Goal: Task Accomplishment & Management: Use online tool/utility

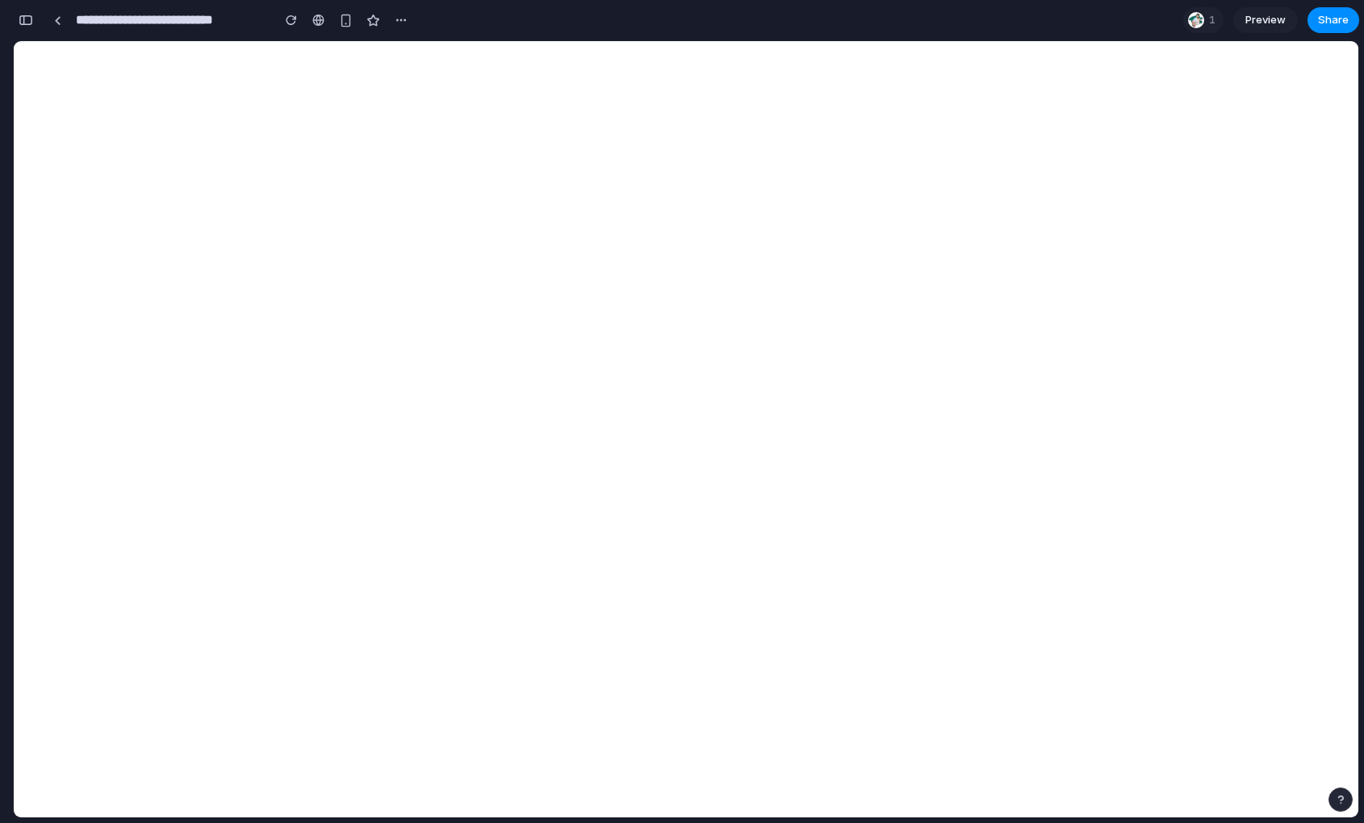
scroll to position [2315, 0]
click at [682, 412] on div at bounding box center [682, 412] width 0 height 0
click at [25, 23] on div "button" at bounding box center [26, 20] width 15 height 11
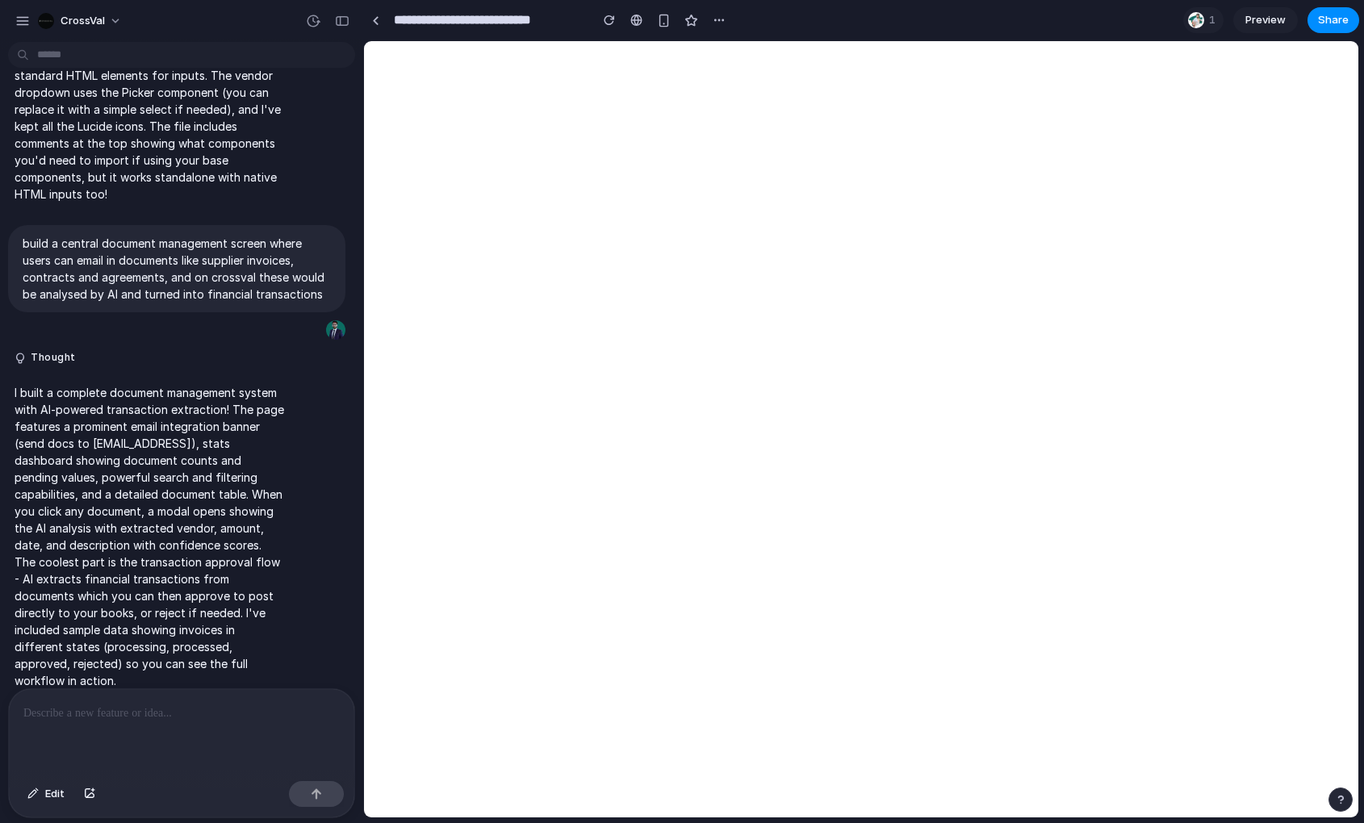
scroll to position [0, 0]
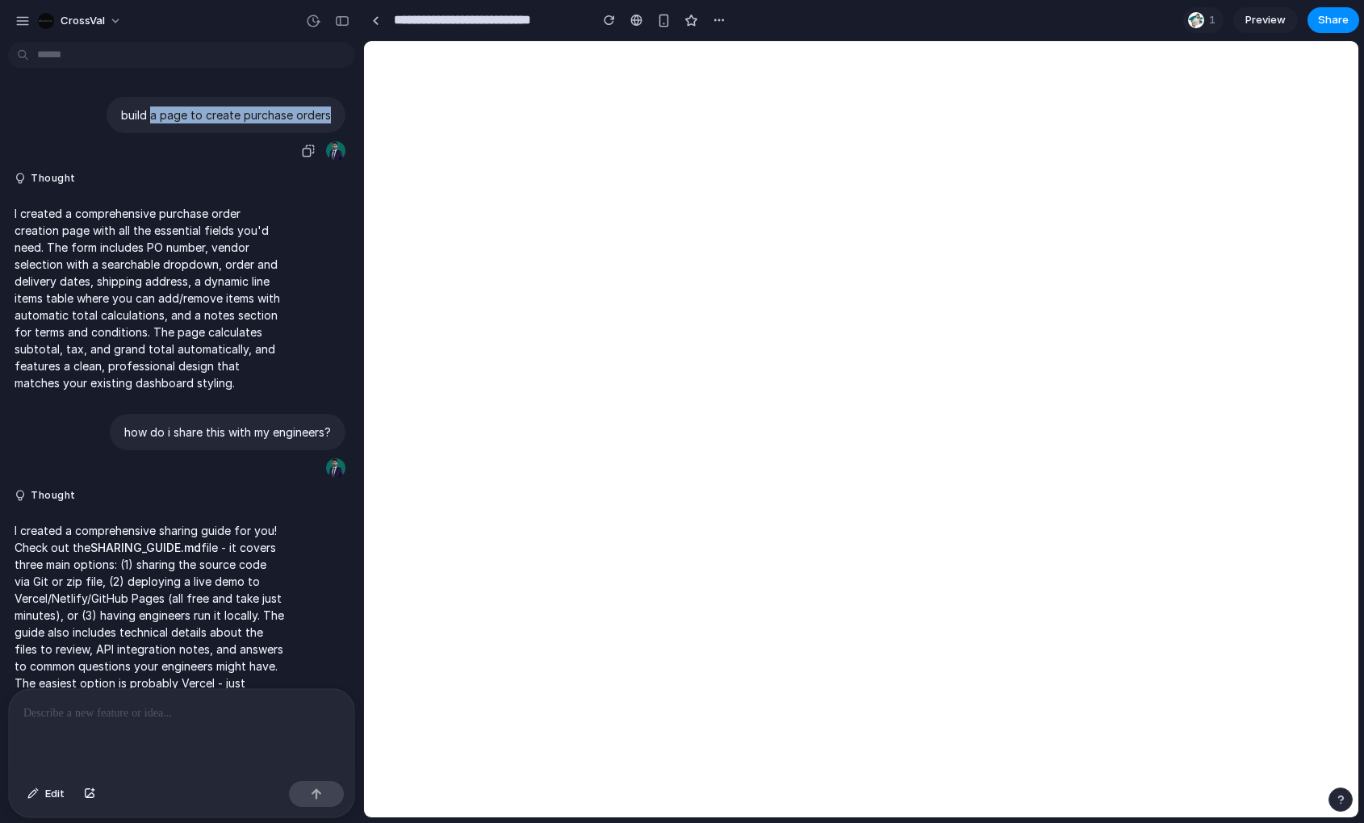
drag, startPoint x: 155, startPoint y: 116, endPoint x: 210, endPoint y: 128, distance: 56.2
click at [210, 128] on div "build a page to create purchase orders" at bounding box center [226, 115] width 239 height 36
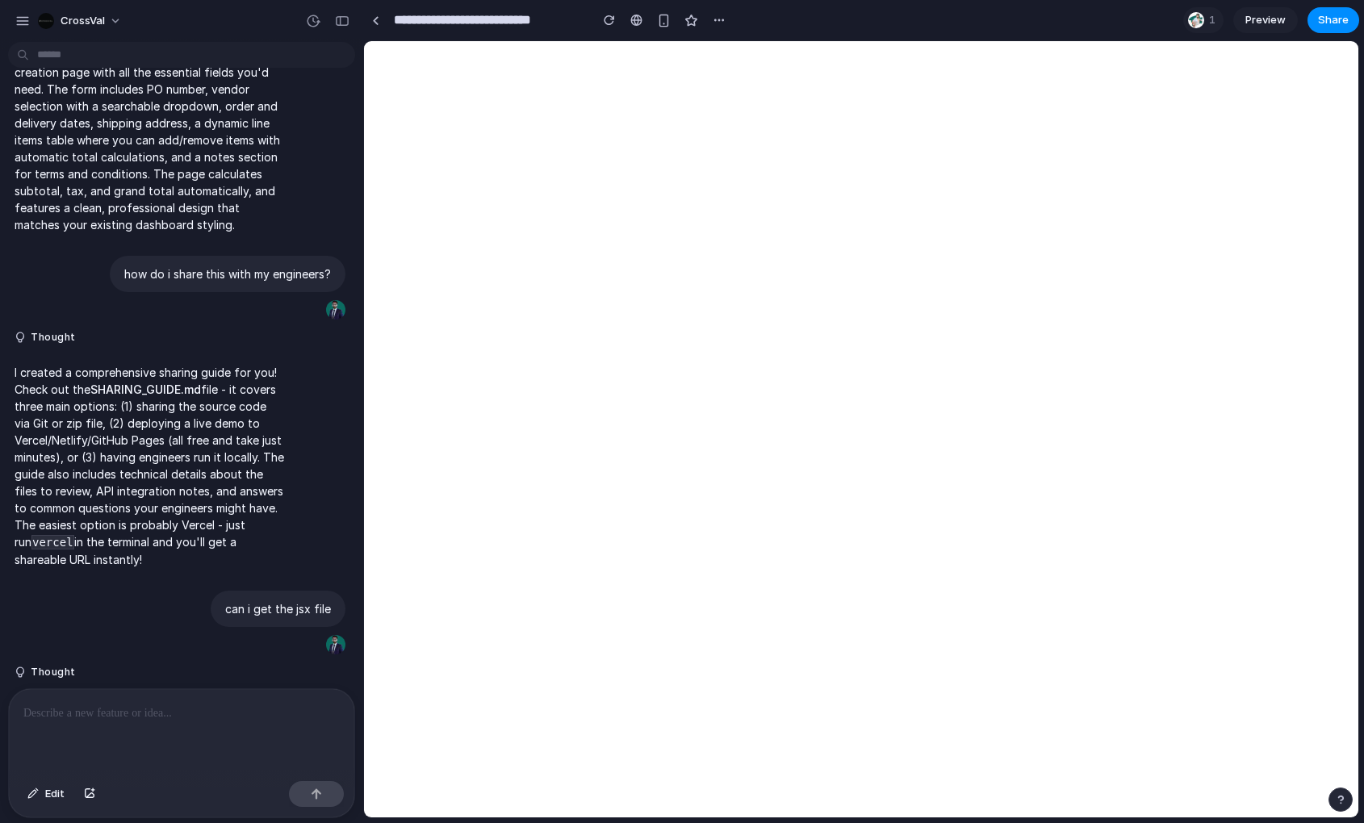
scroll to position [857, 0]
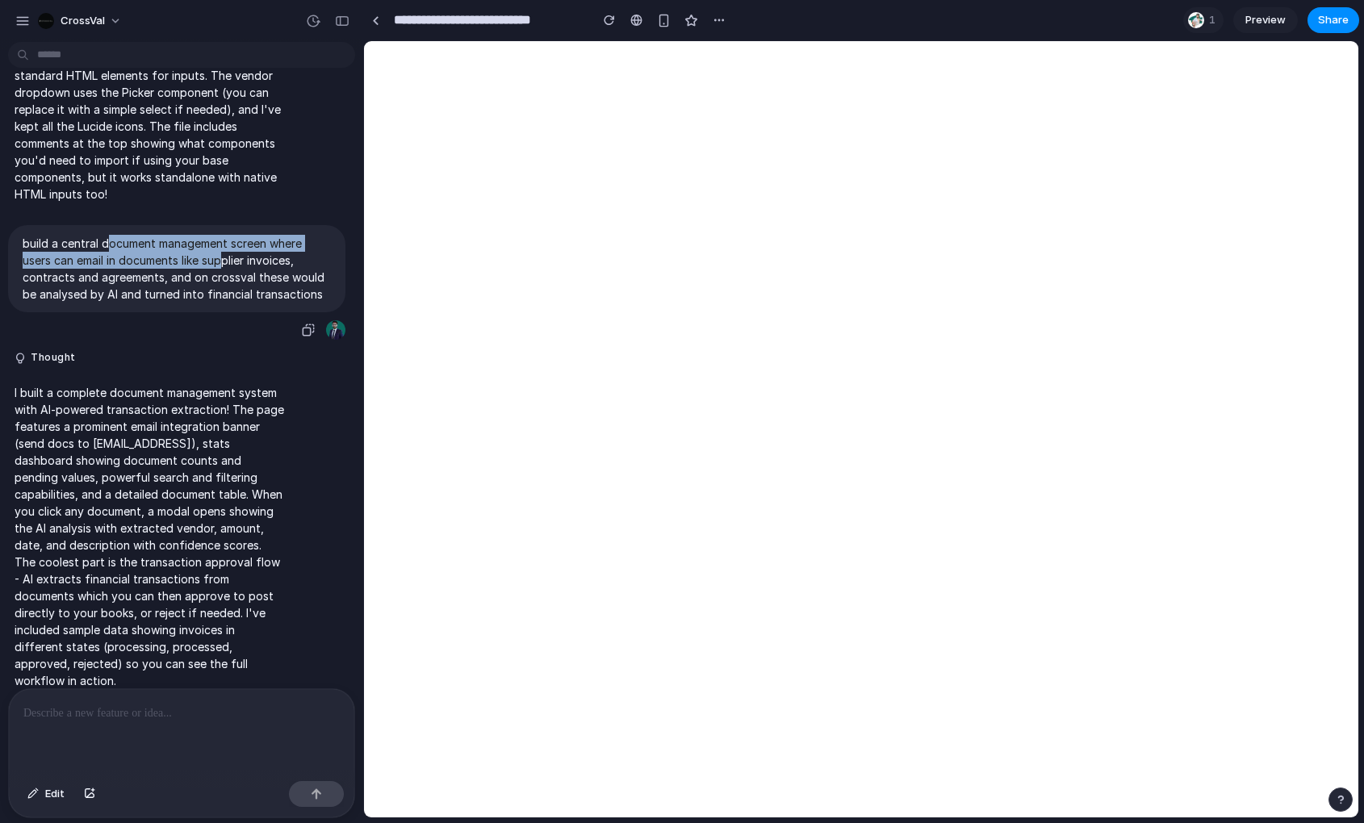
drag, startPoint x: 107, startPoint y: 245, endPoint x: 224, endPoint y: 252, distance: 118.1
click at [224, 252] on p "build a central document management screen where users can email in documents l…" at bounding box center [177, 269] width 308 height 68
click at [682, 412] on div at bounding box center [682, 412] width 0 height 0
click at [345, 22] on div "button" at bounding box center [342, 20] width 15 height 11
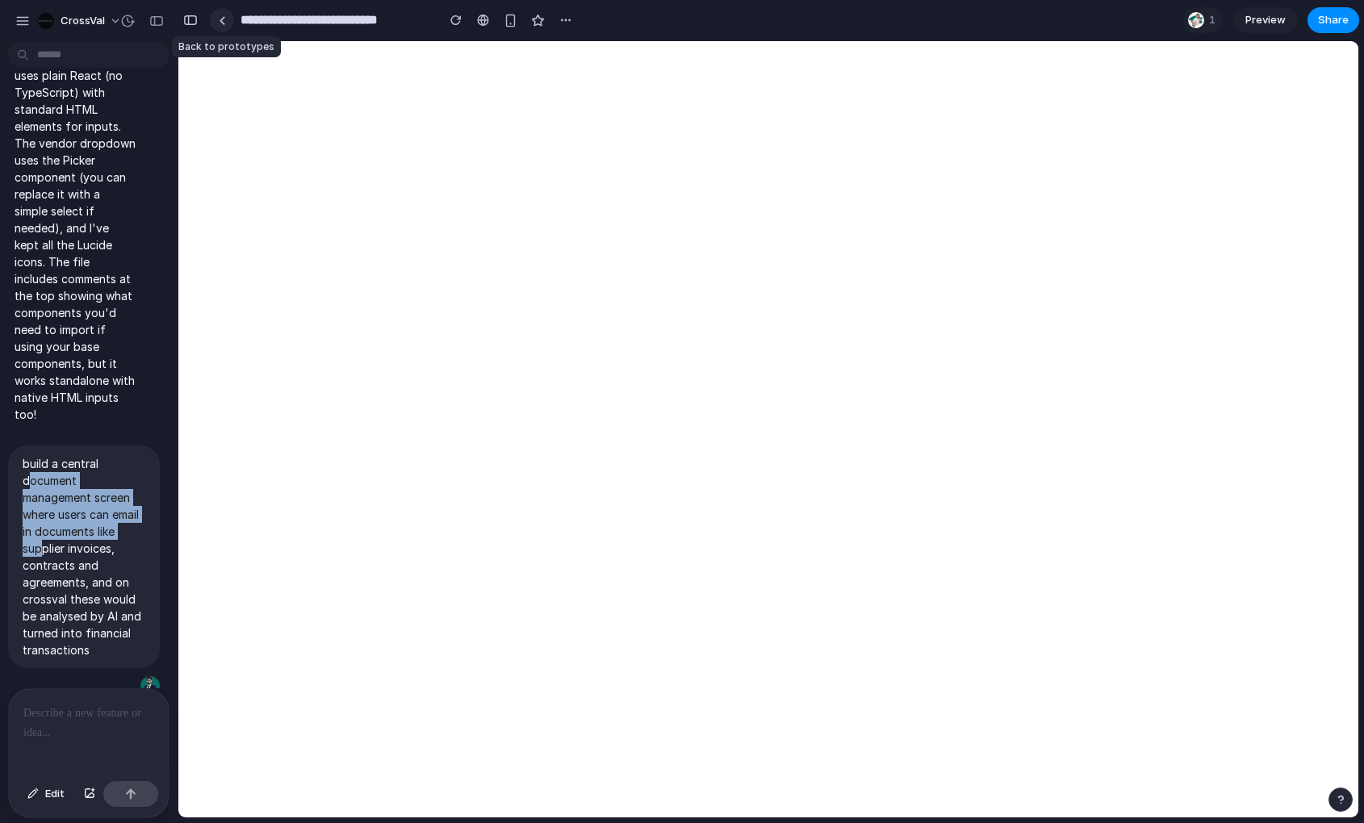
click at [223, 22] on div at bounding box center [222, 20] width 7 height 9
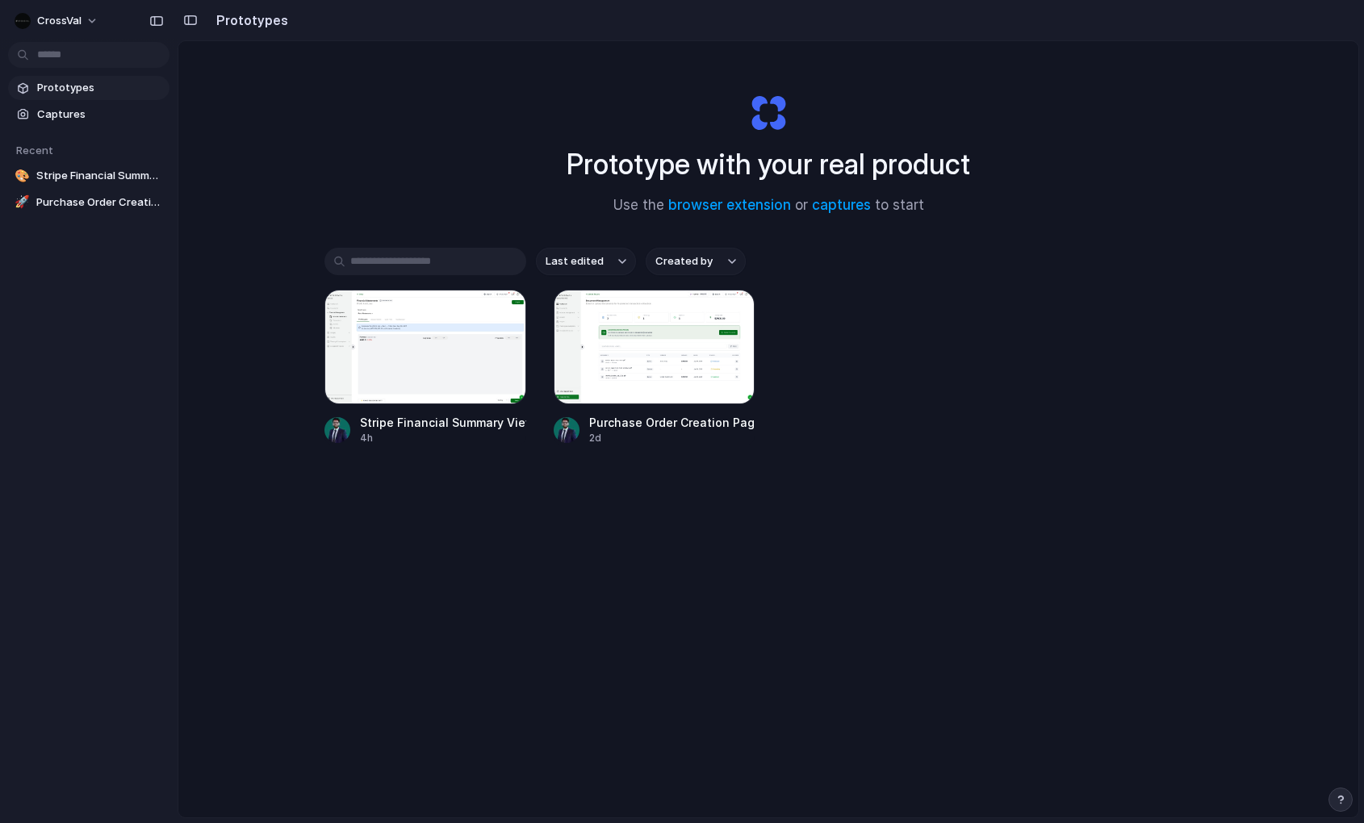
click at [425, 174] on div "Prototype with your real product Use the browser extension or captures to start…" at bounding box center [768, 472] width 1180 height 862
click at [70, 21] on span "CrossVal" at bounding box center [59, 21] width 44 height 16
click at [584, 334] on div "Settings Invite members Change theme Sign out" at bounding box center [682, 411] width 1364 height 823
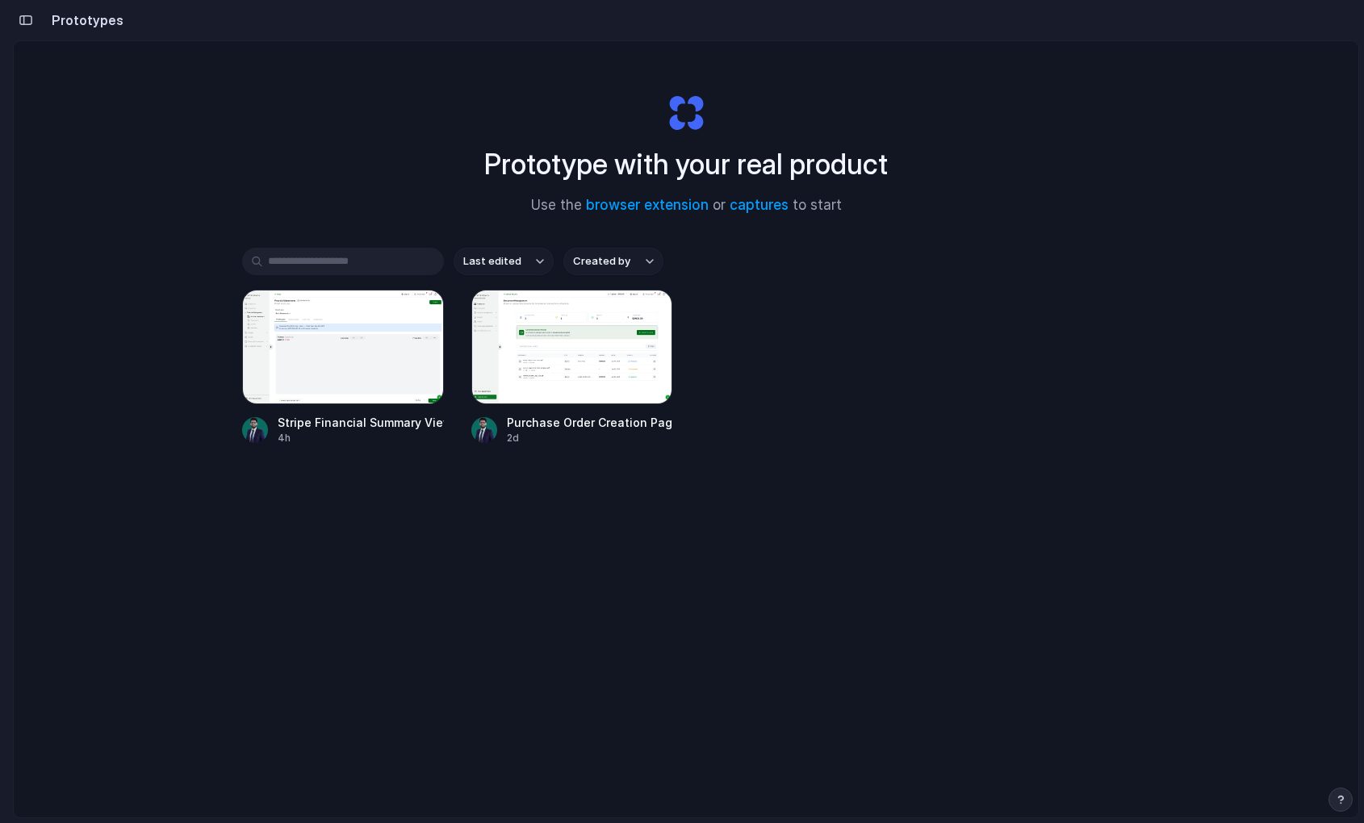
click at [685, 397] on div "Stripe Financial Summary Viewer 4h Purchase Order Creation Page 2d" at bounding box center [686, 368] width 888 height 156
click at [589, 355] on div at bounding box center [572, 347] width 202 height 115
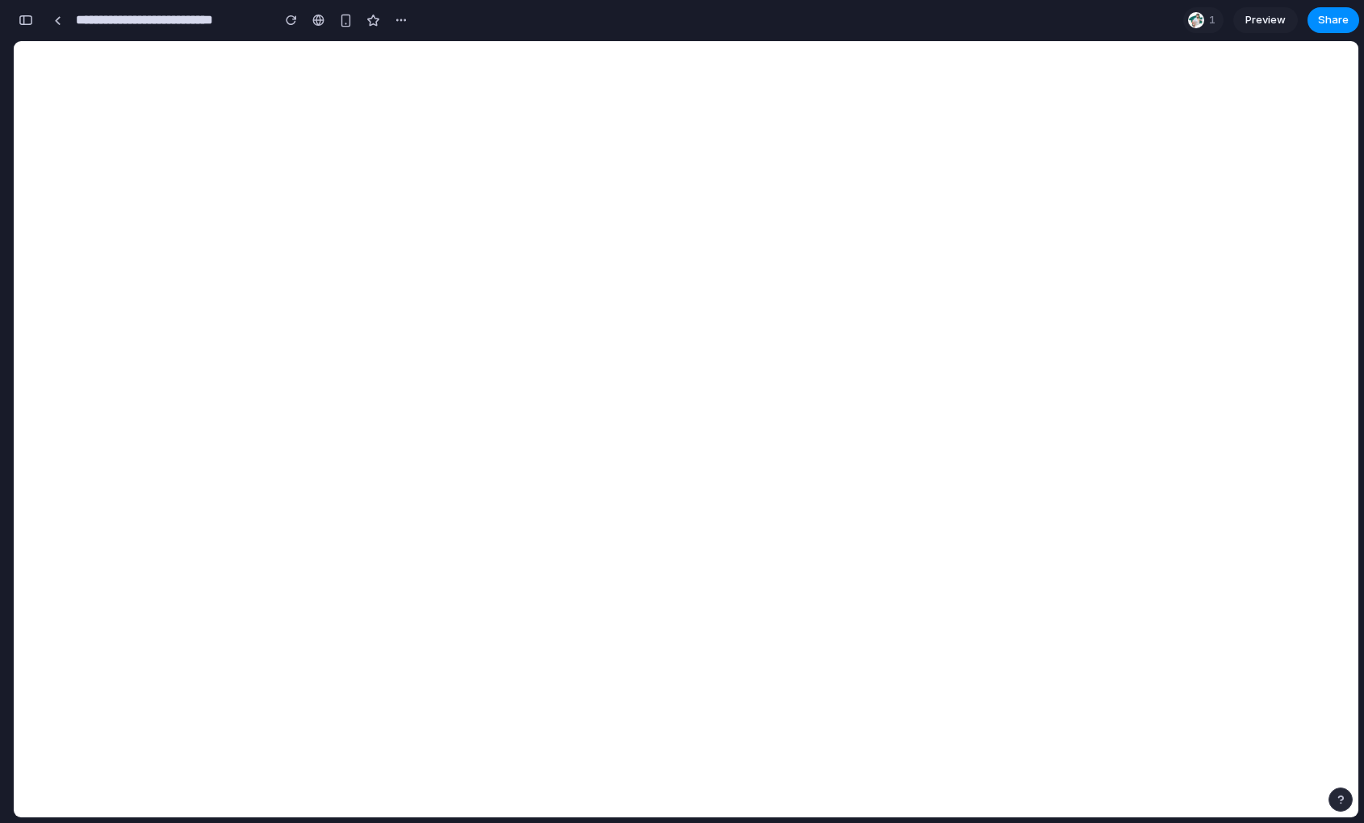
scroll to position [2315, 0]
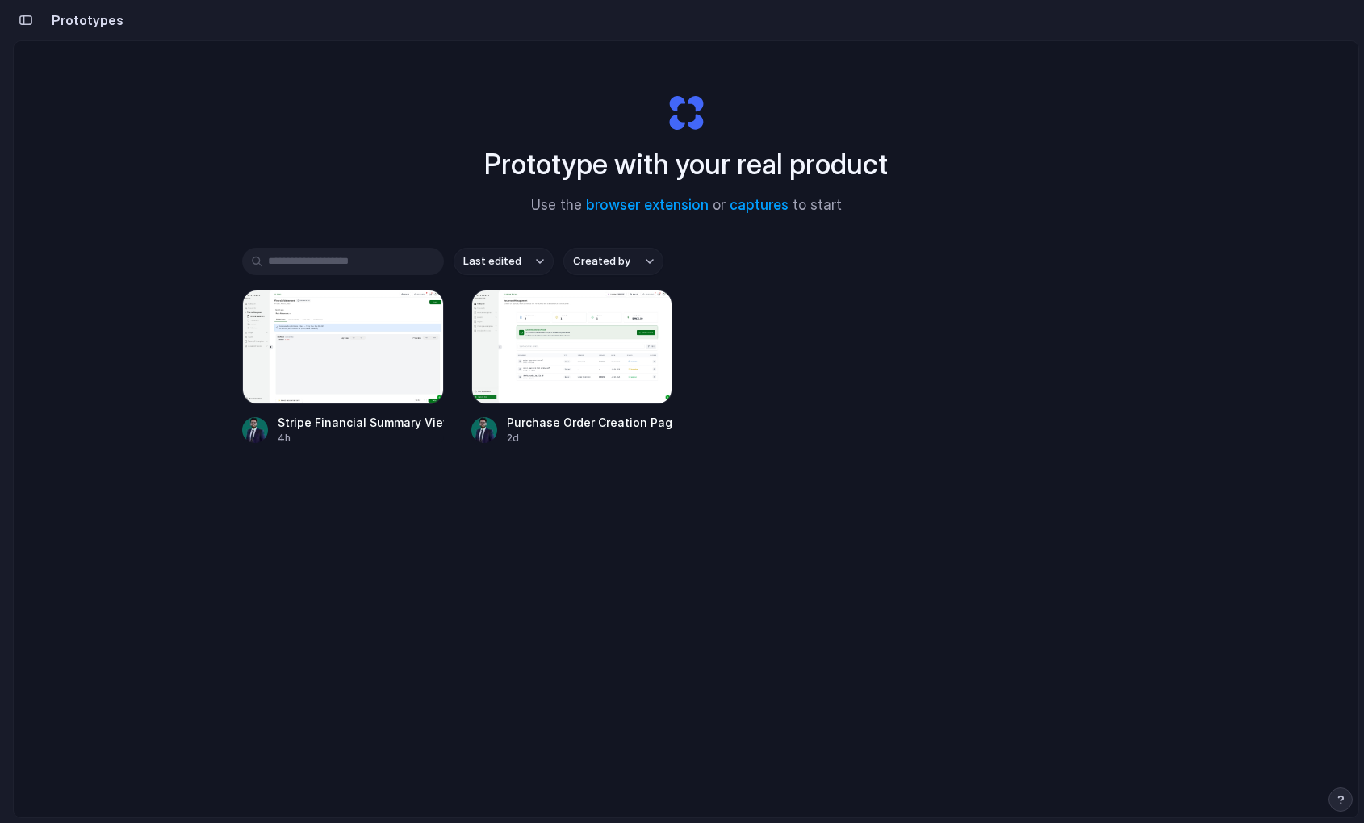
click at [447, 640] on div "Prototype with your real product Use the browser extension or captures to start…" at bounding box center [686, 472] width 1345 height 862
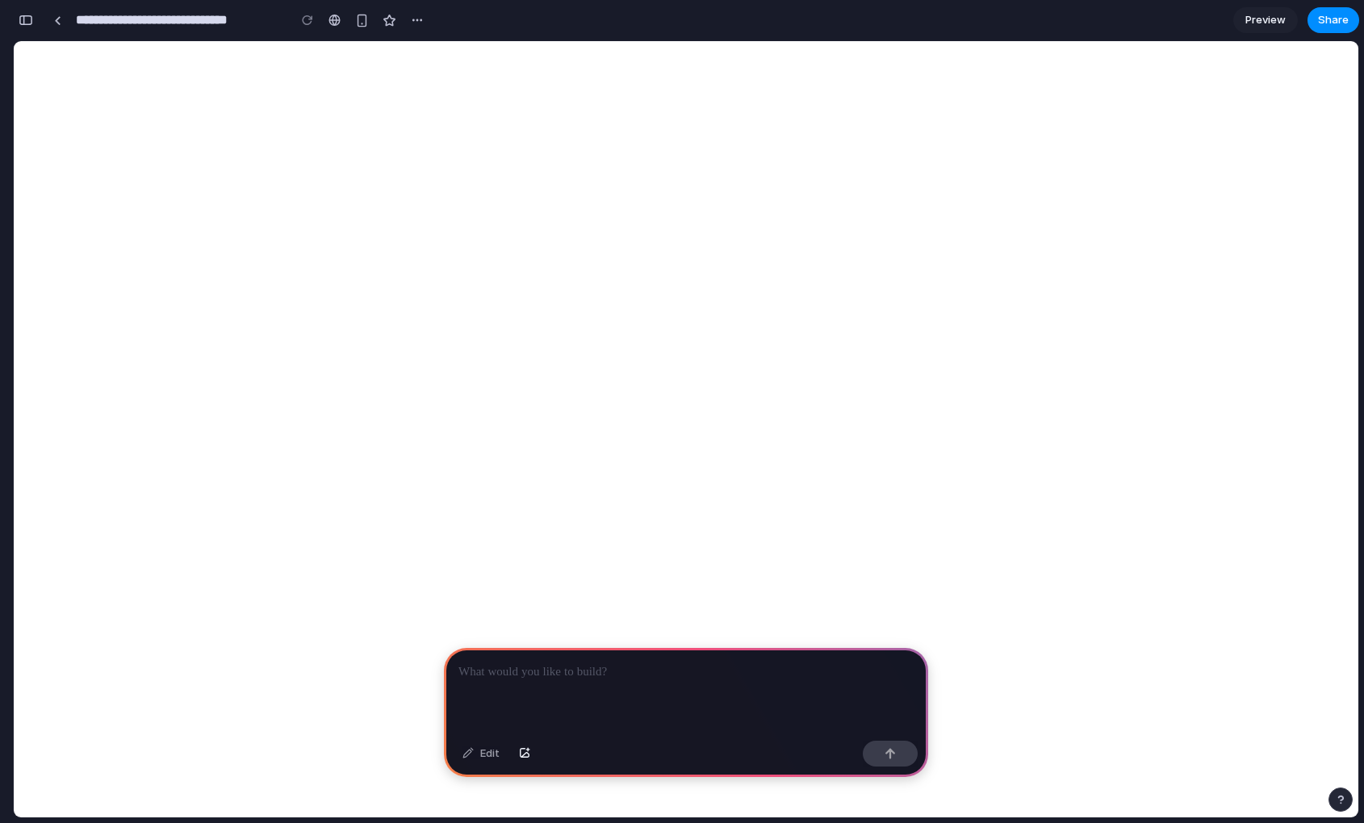
click at [603, 663] on p at bounding box center [686, 672] width 455 height 19
